Goal: Entertainment & Leisure: Consume media (video, audio)

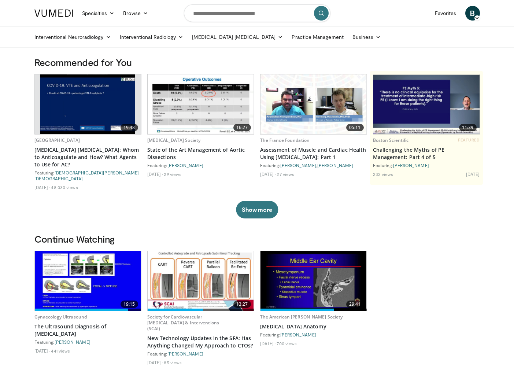
click at [97, 280] on img at bounding box center [88, 281] width 106 height 60
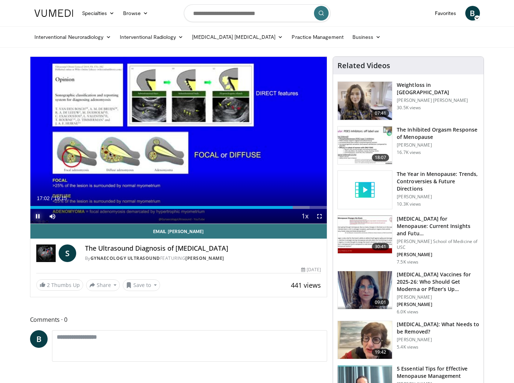
click at [39, 219] on span "Video Player" at bounding box center [37, 216] width 15 height 15
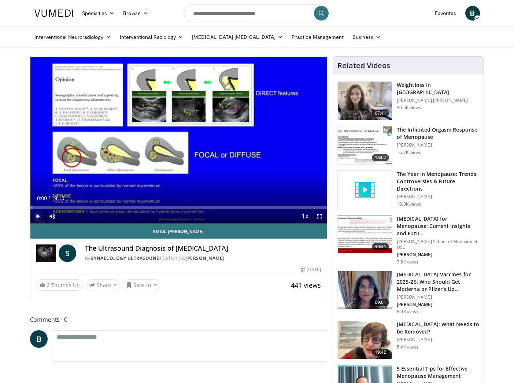
drag, startPoint x: 289, startPoint y: 208, endPoint x: 20, endPoint y: 213, distance: 269.6
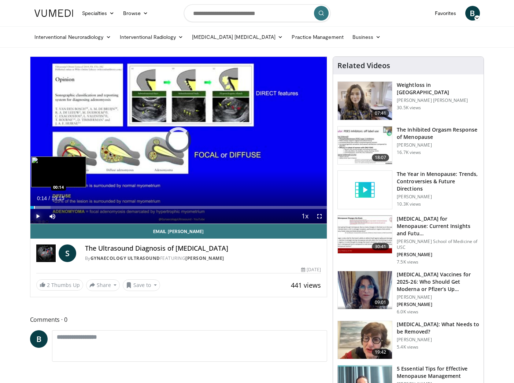
drag, startPoint x: 40, startPoint y: 207, endPoint x: 31, endPoint y: 207, distance: 9.2
click at [34, 207] on div "Progress Bar" at bounding box center [34, 207] width 1 height 3
